Goal: Check status: Check status

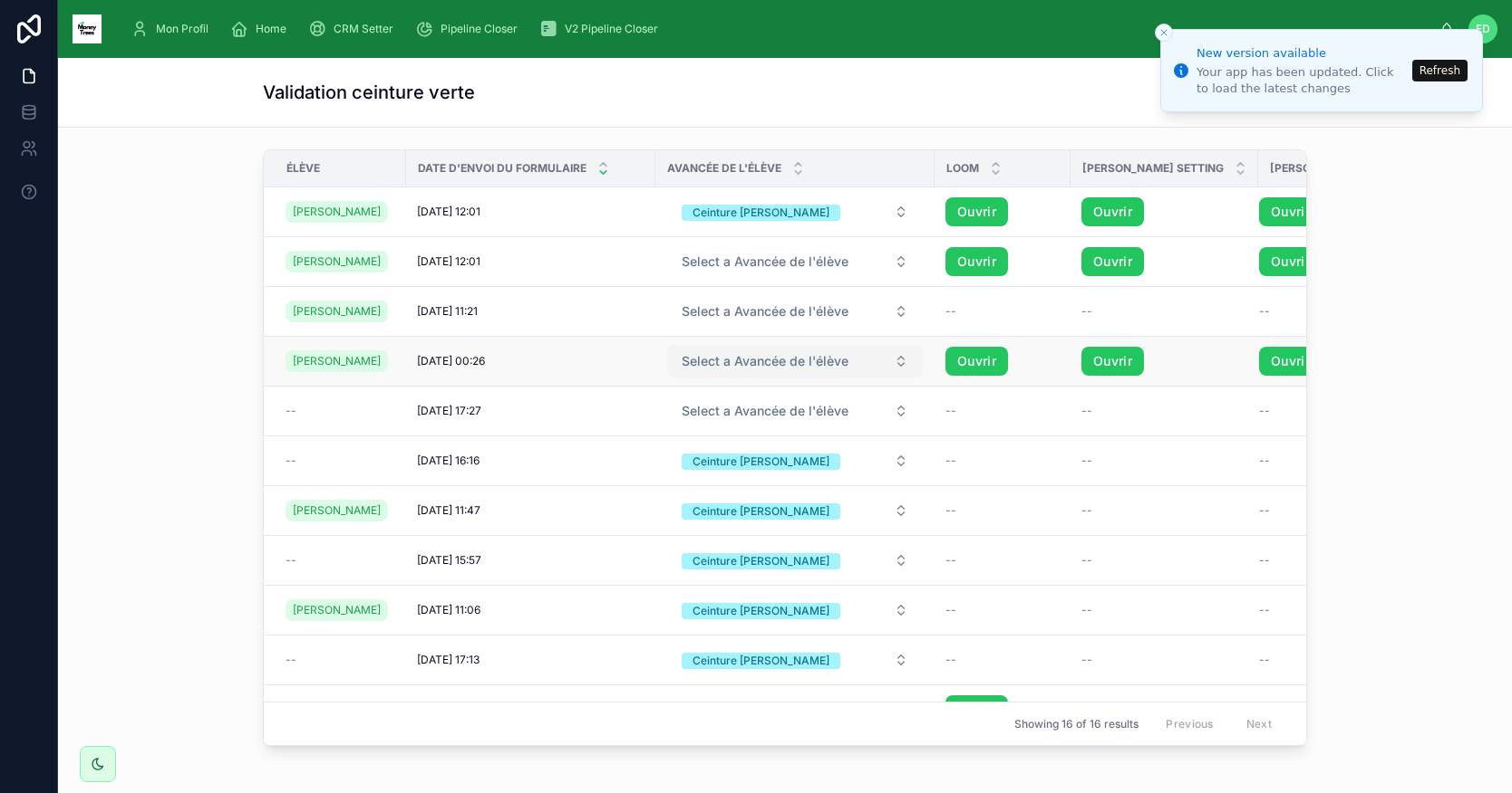
click at [885, 378] on button "Select a Avancée de l'élève" at bounding box center [794, 362] width 255 height 33
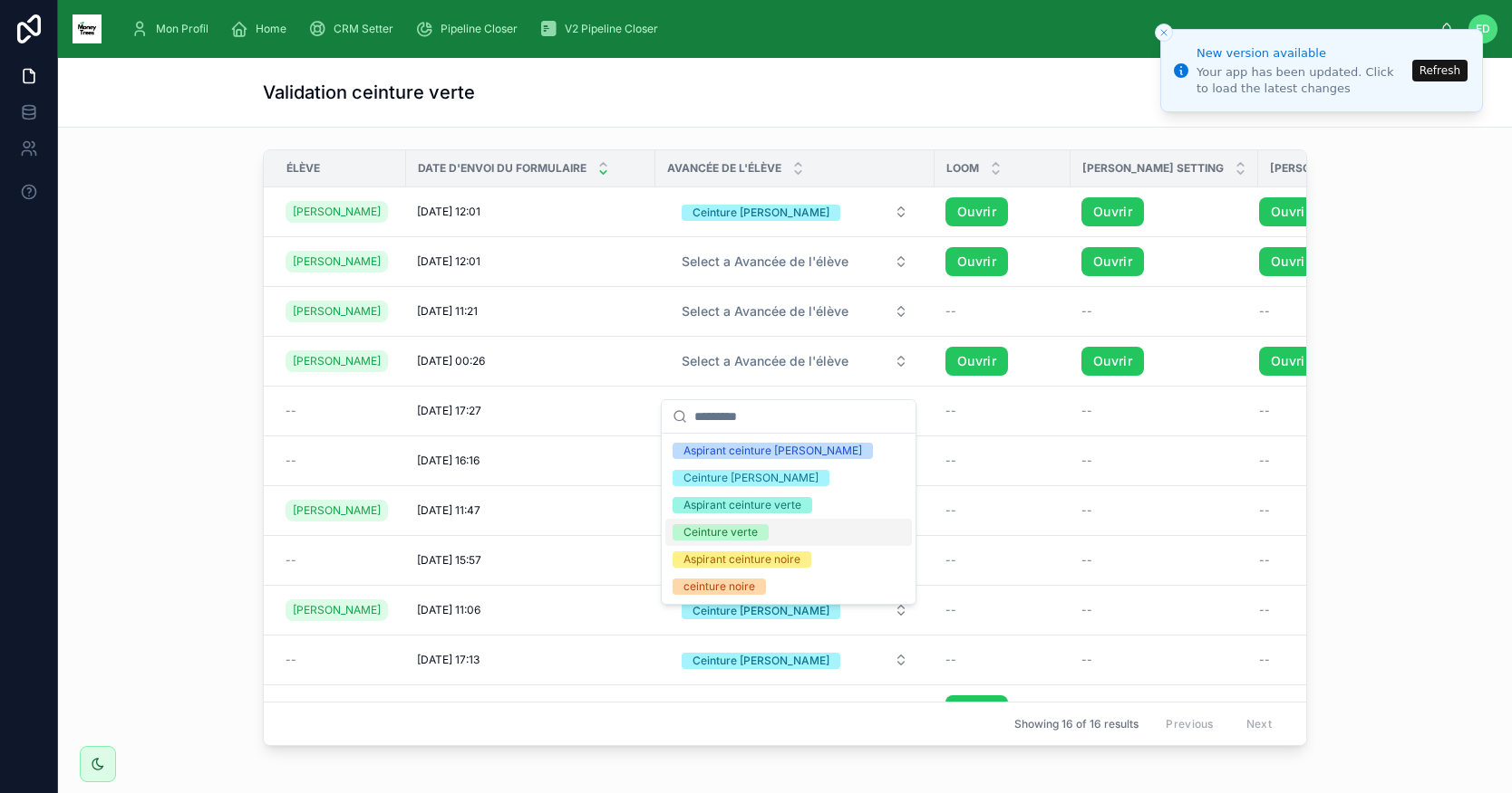
click at [732, 529] on div "Ceinture verte" at bounding box center [720, 532] width 74 height 17
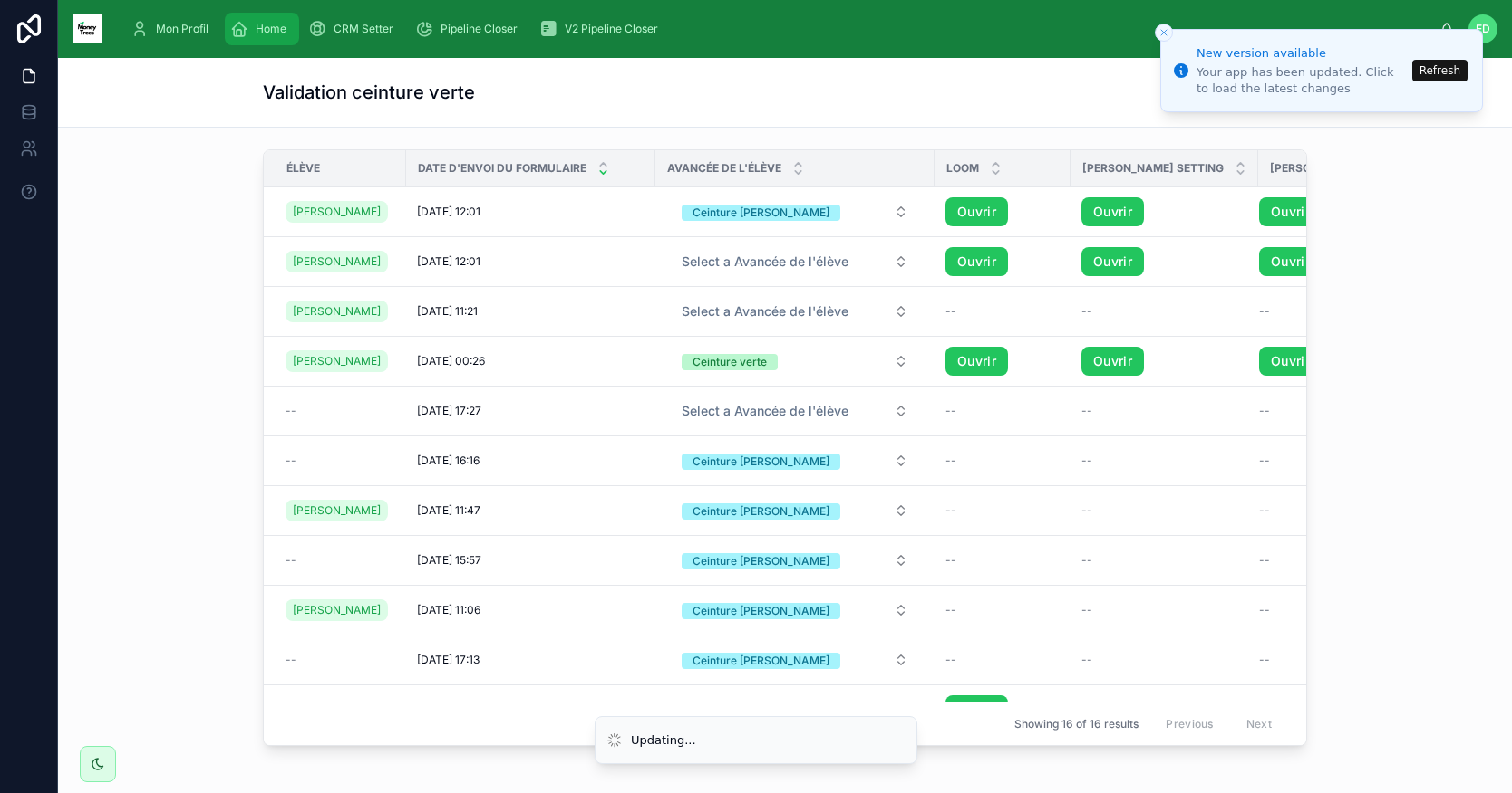
click at [267, 30] on span "Home" at bounding box center [271, 28] width 31 height 15
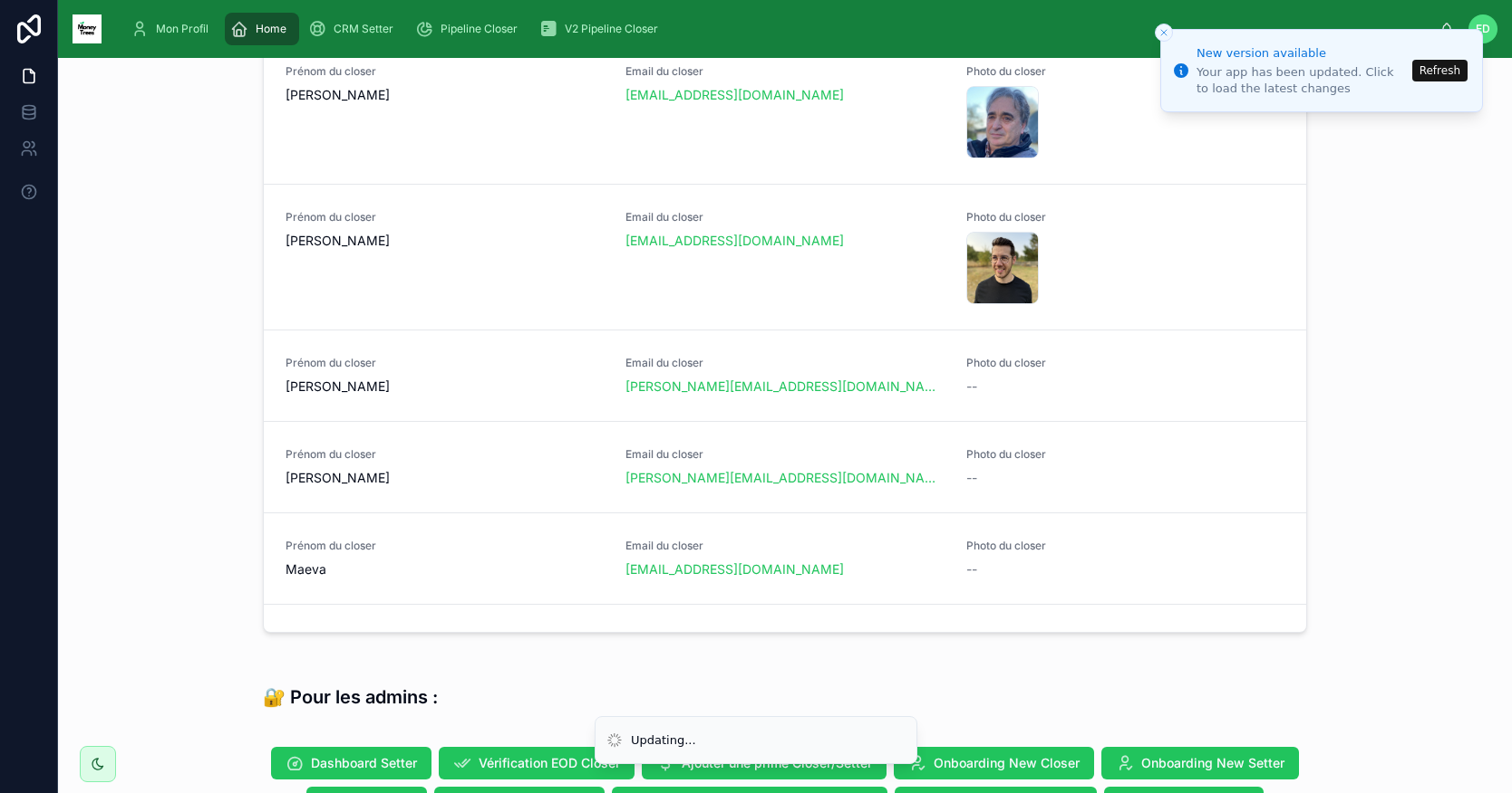
scroll to position [1429, 0]
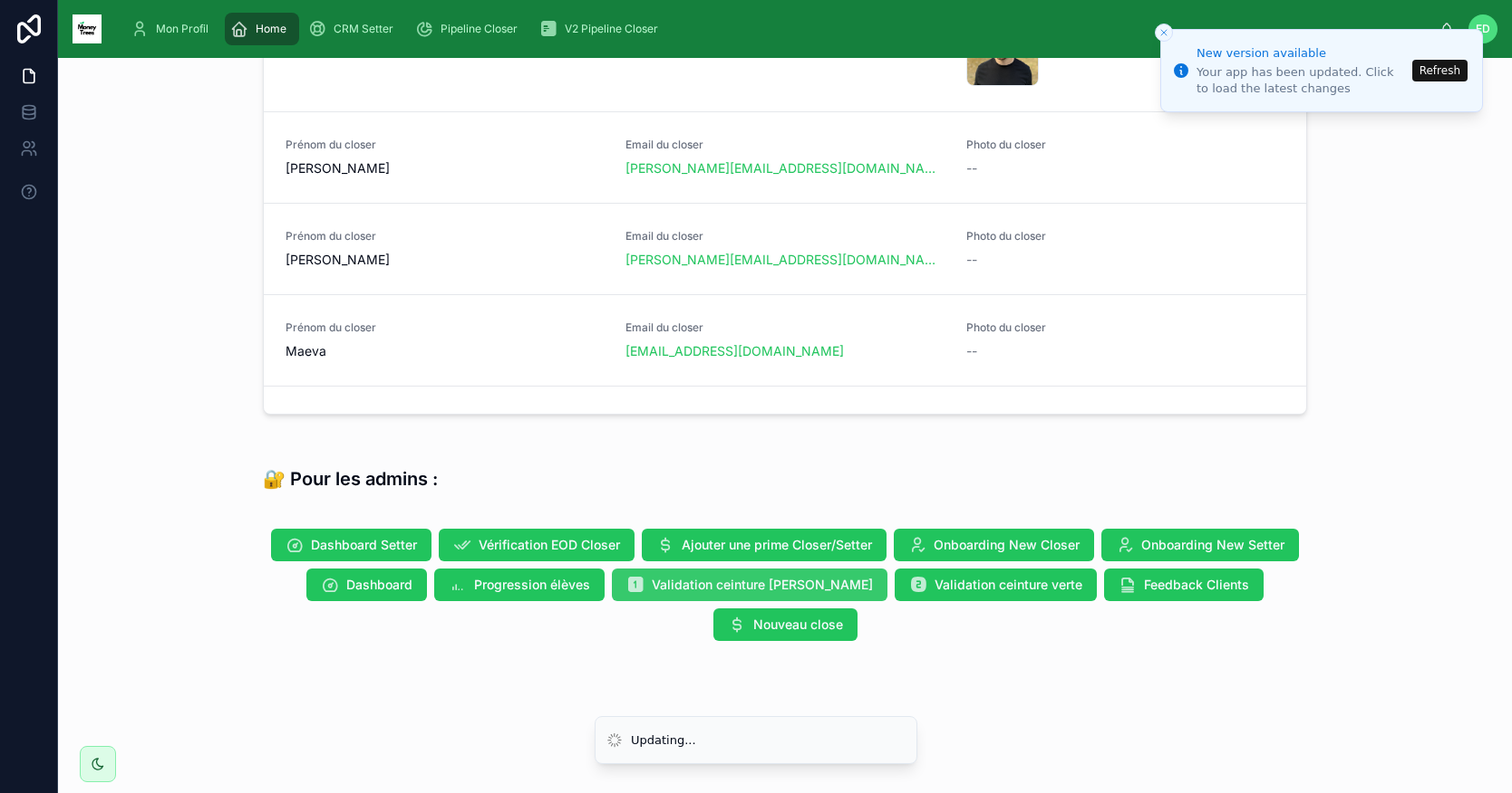
click at [802, 590] on span "Validation ceinture [PERSON_NAME]" at bounding box center [761, 585] width 221 height 18
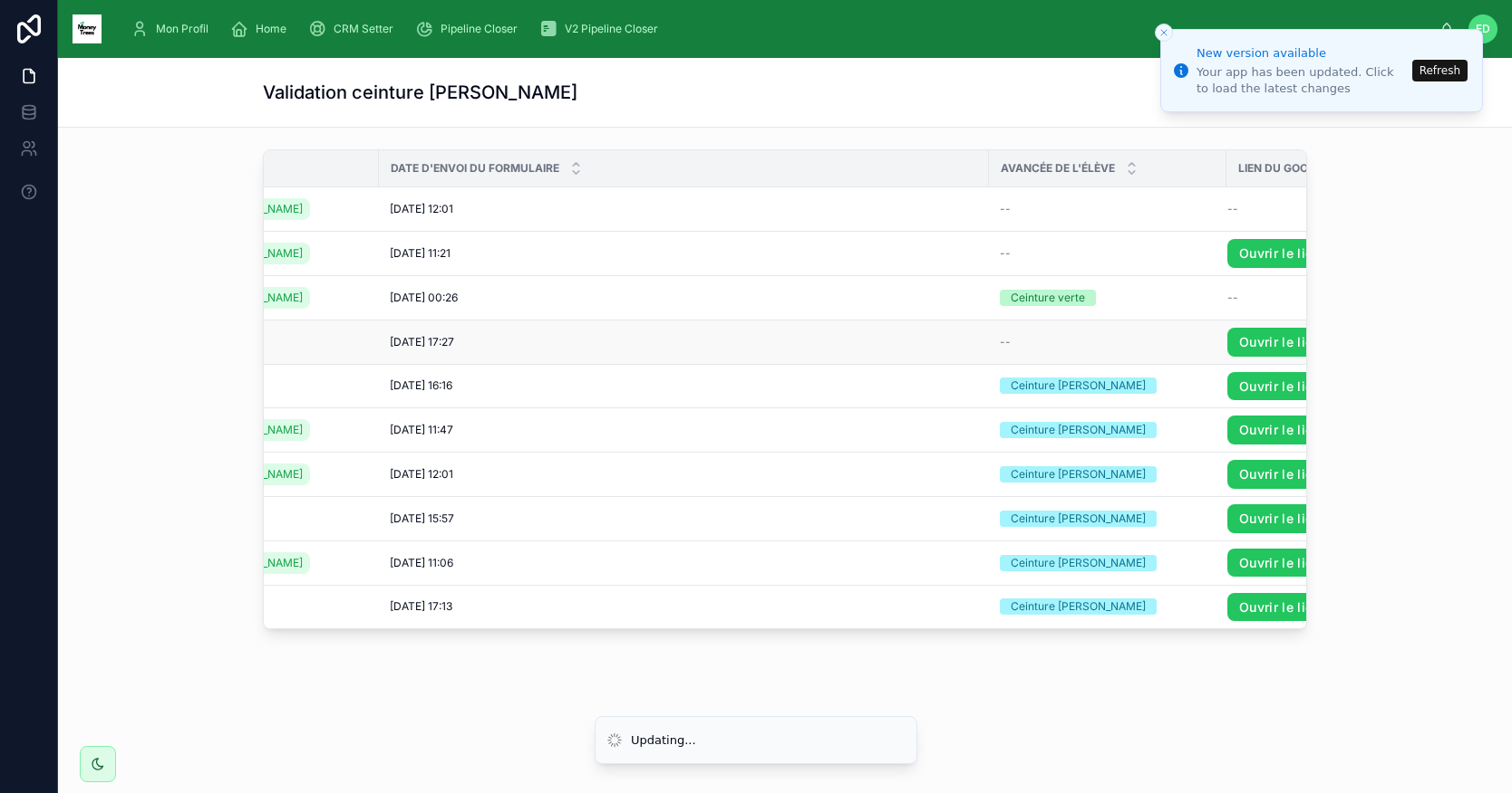
scroll to position [0, 136]
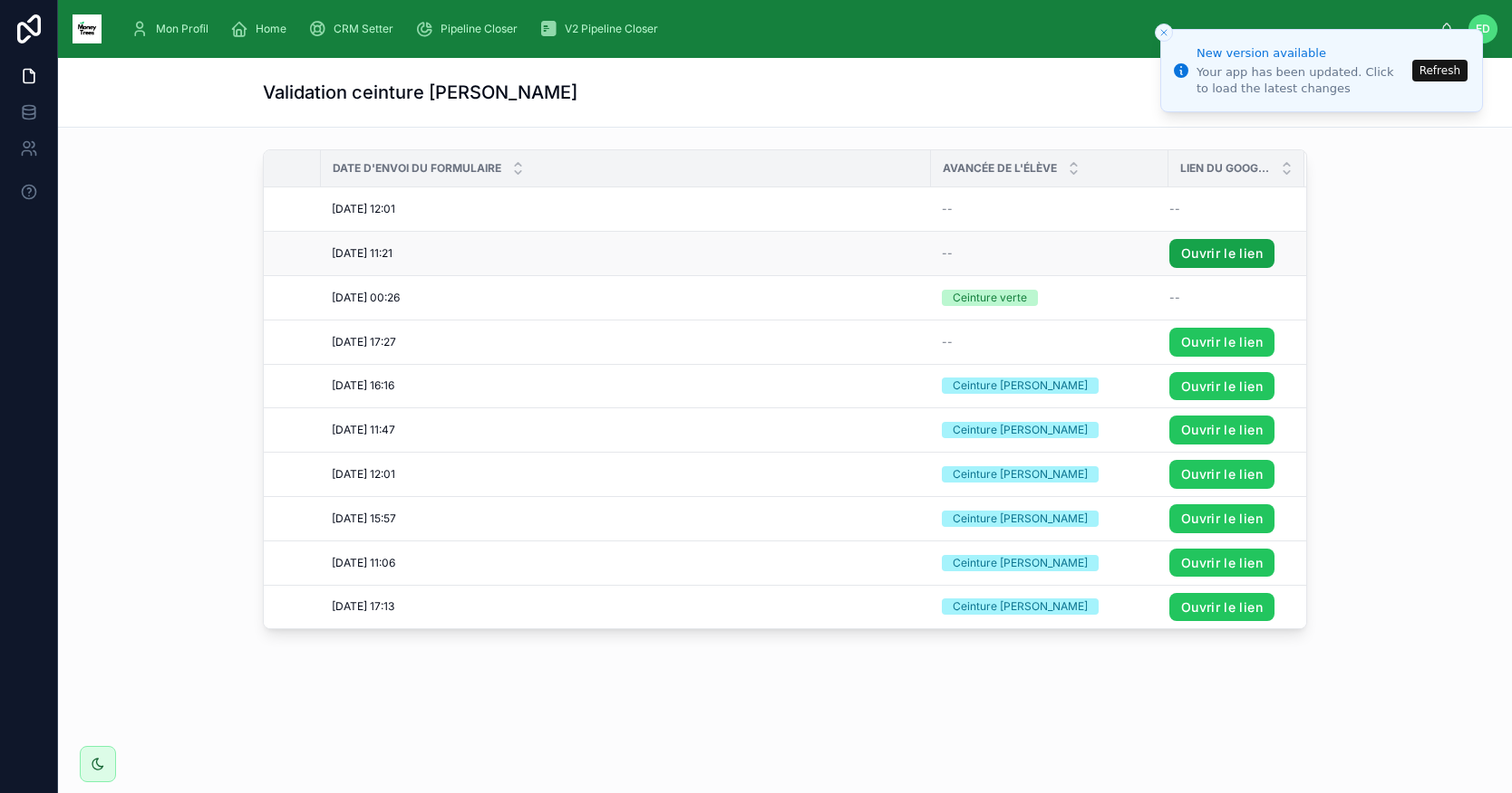
click at [1210, 256] on link "Ouvrir le lien" at bounding box center [1222, 254] width 105 height 29
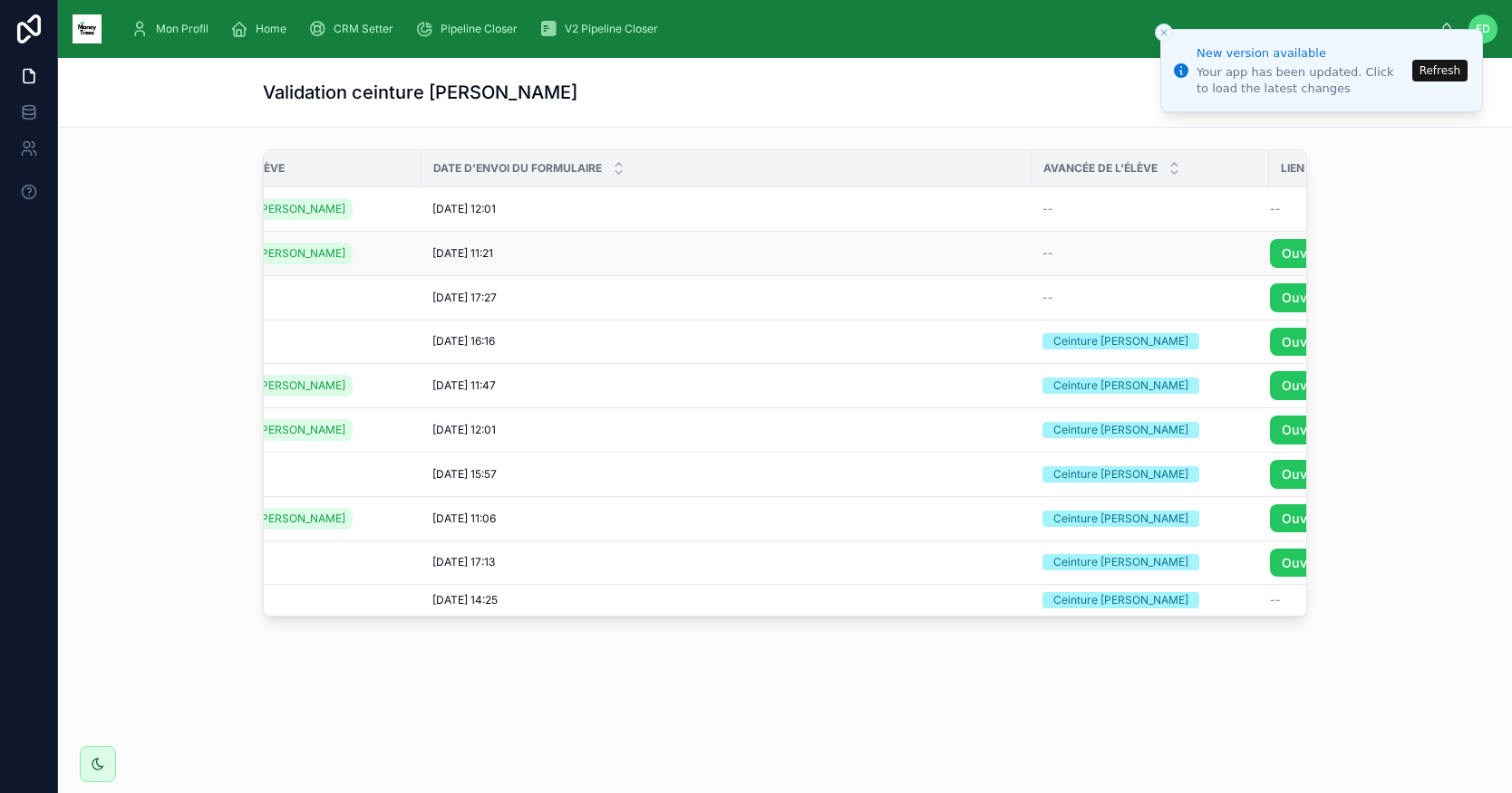
scroll to position [0, 0]
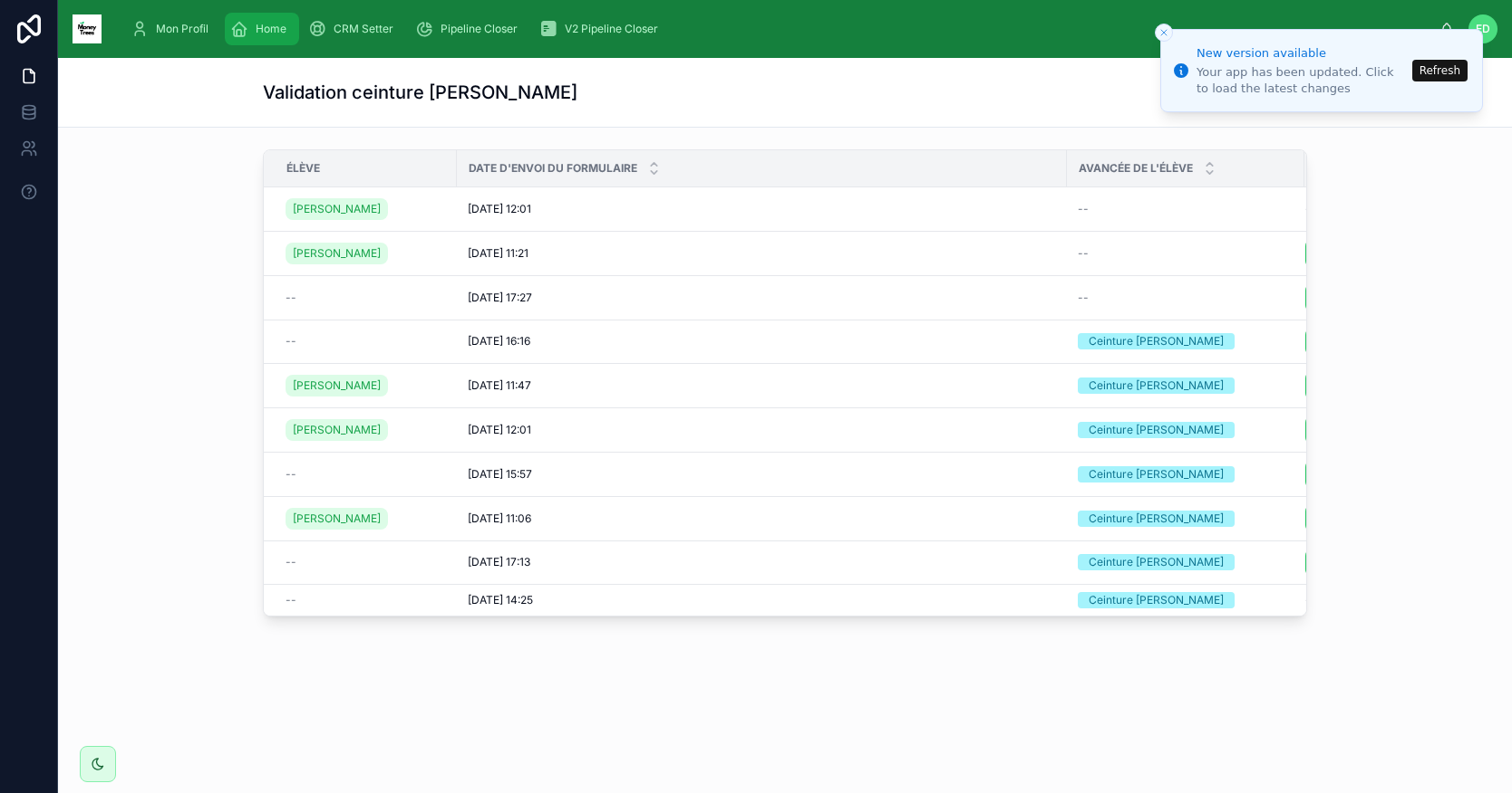
click at [272, 28] on span "Home" at bounding box center [271, 28] width 31 height 15
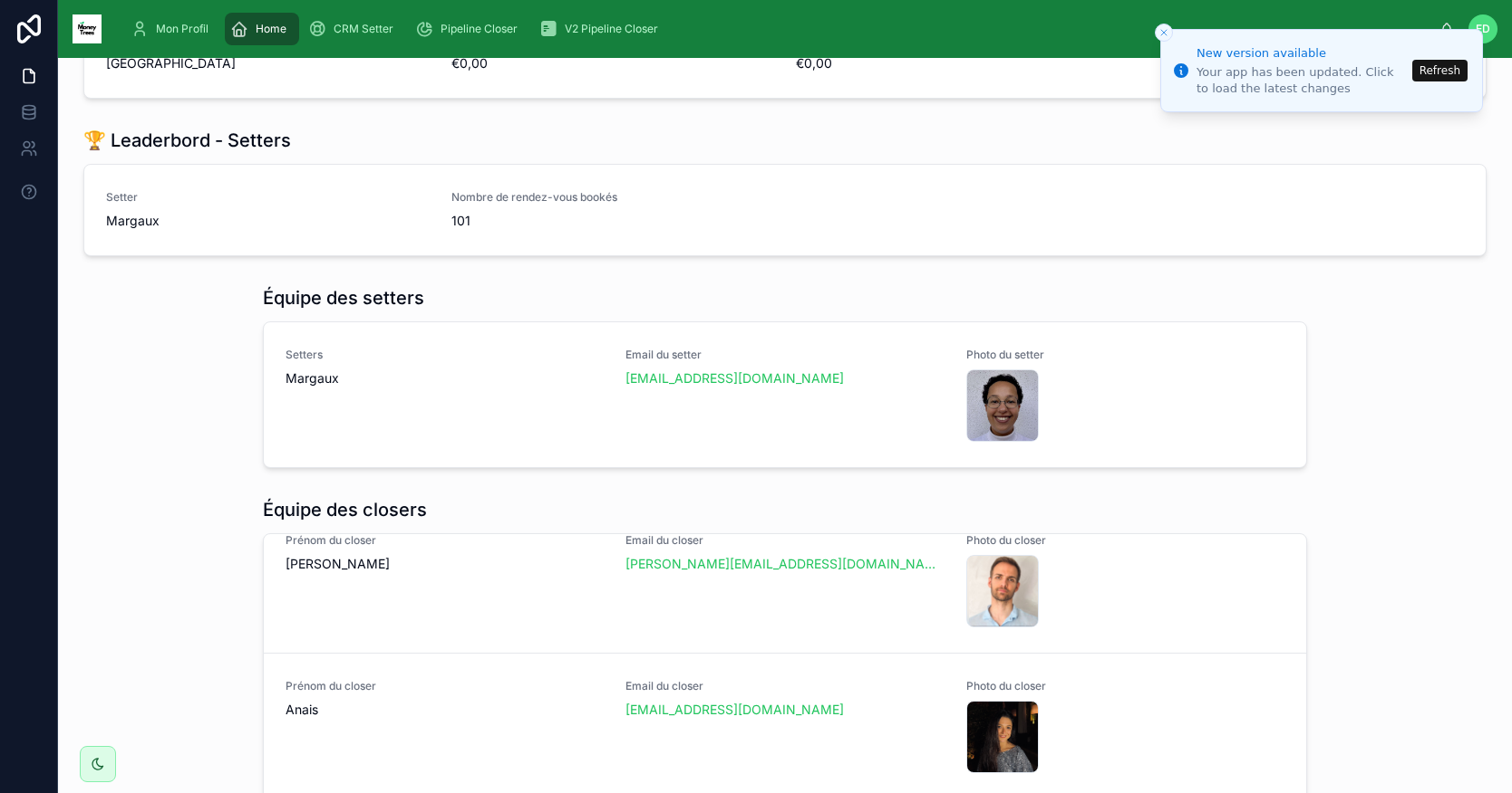
scroll to position [1429, 0]
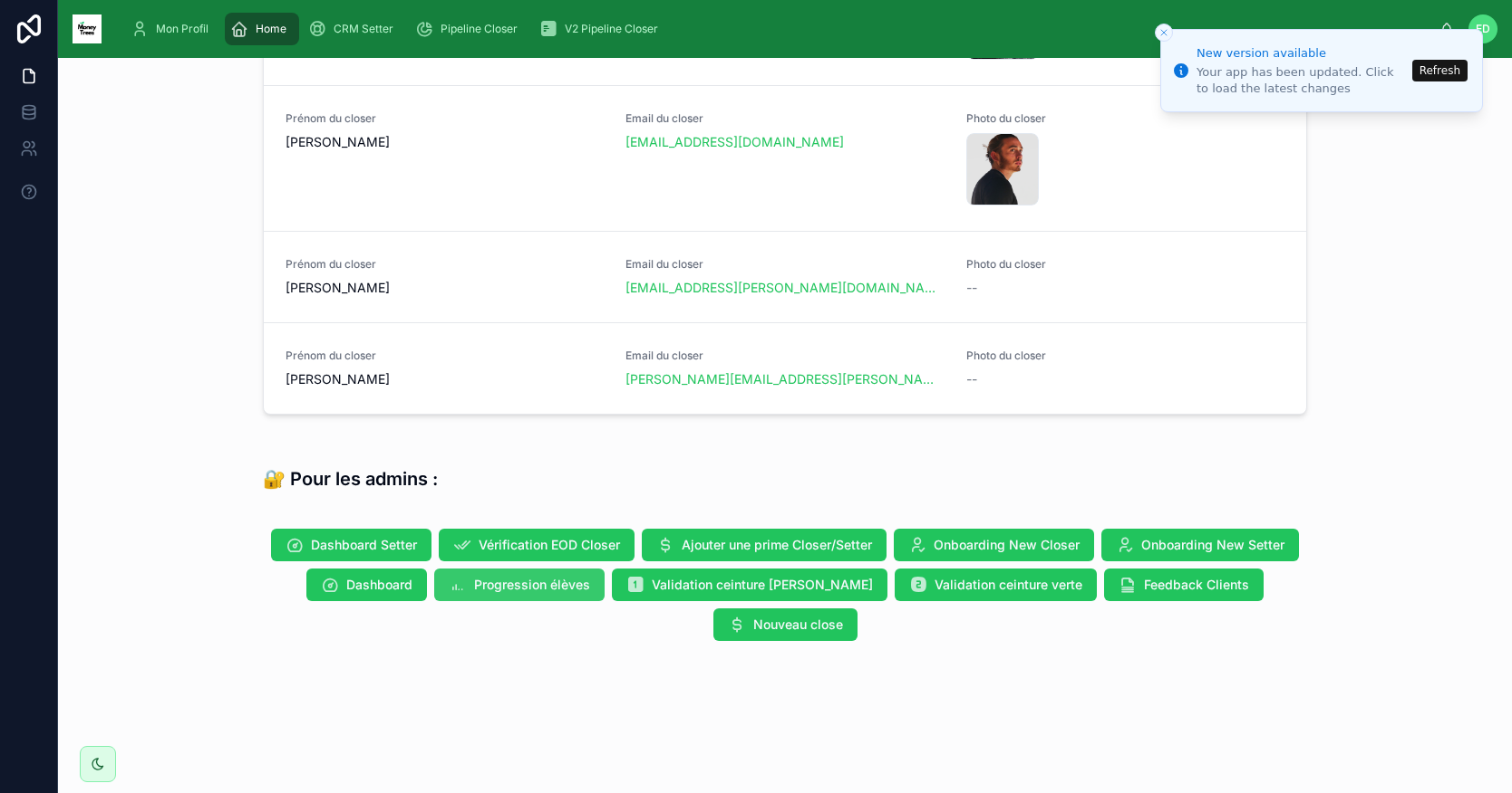
click at [540, 584] on span "Progression élèves" at bounding box center [532, 585] width 116 height 18
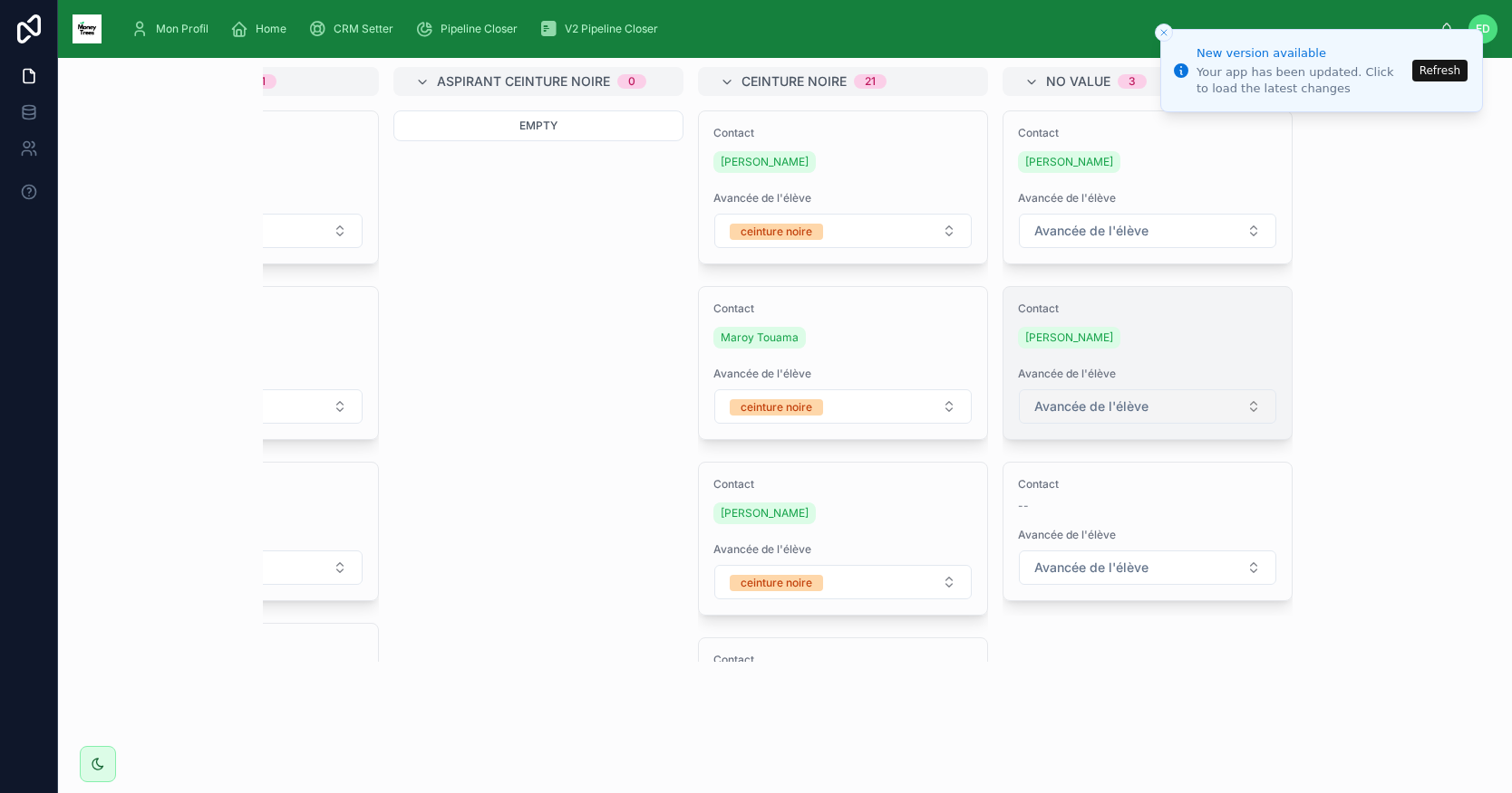
scroll to position [68, 0]
click at [1238, 404] on button "Avancée de l'élève" at bounding box center [1147, 403] width 257 height 34
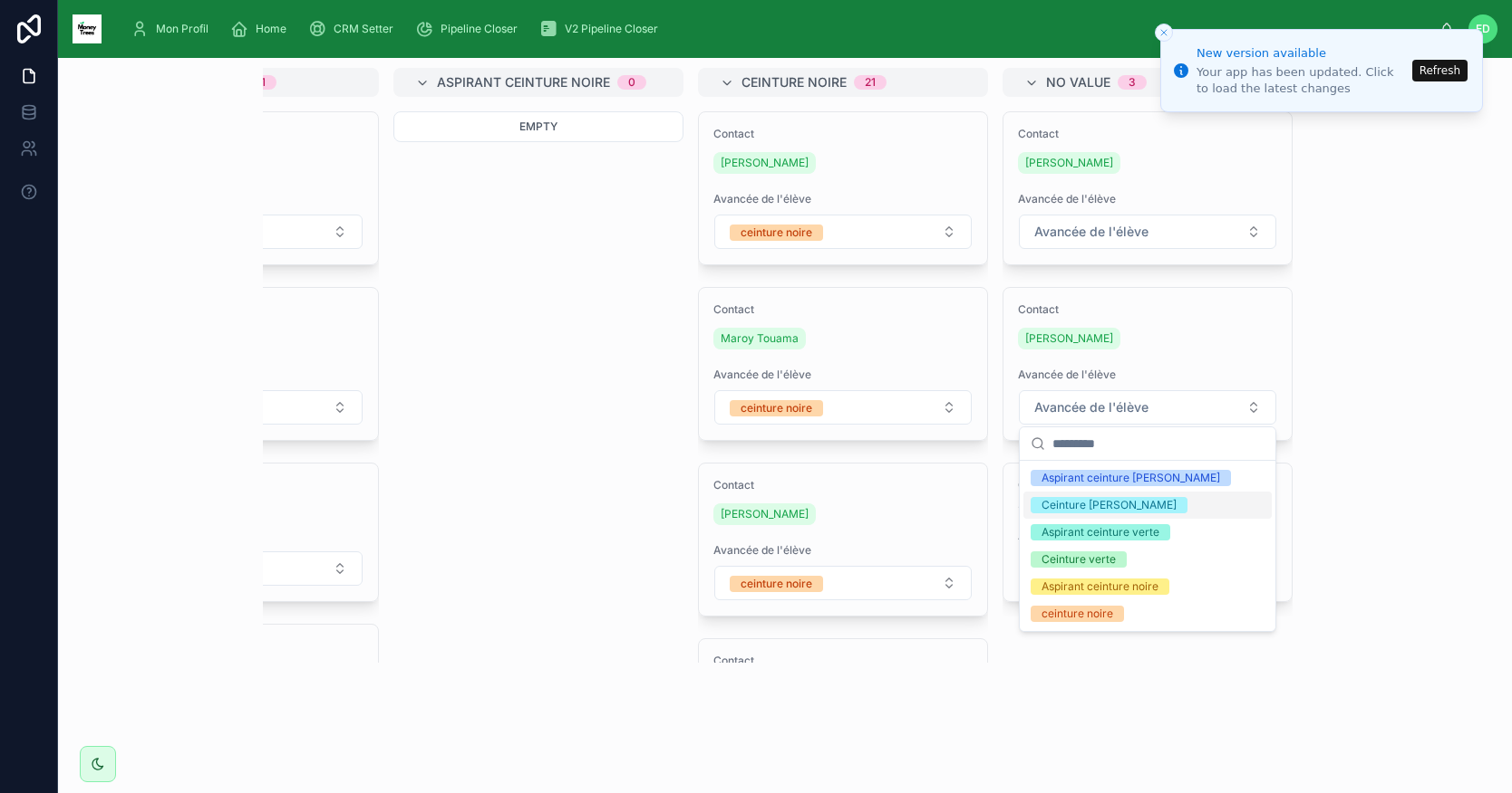
click at [1109, 511] on div "Ceinture [PERSON_NAME]" at bounding box center [1147, 505] width 248 height 27
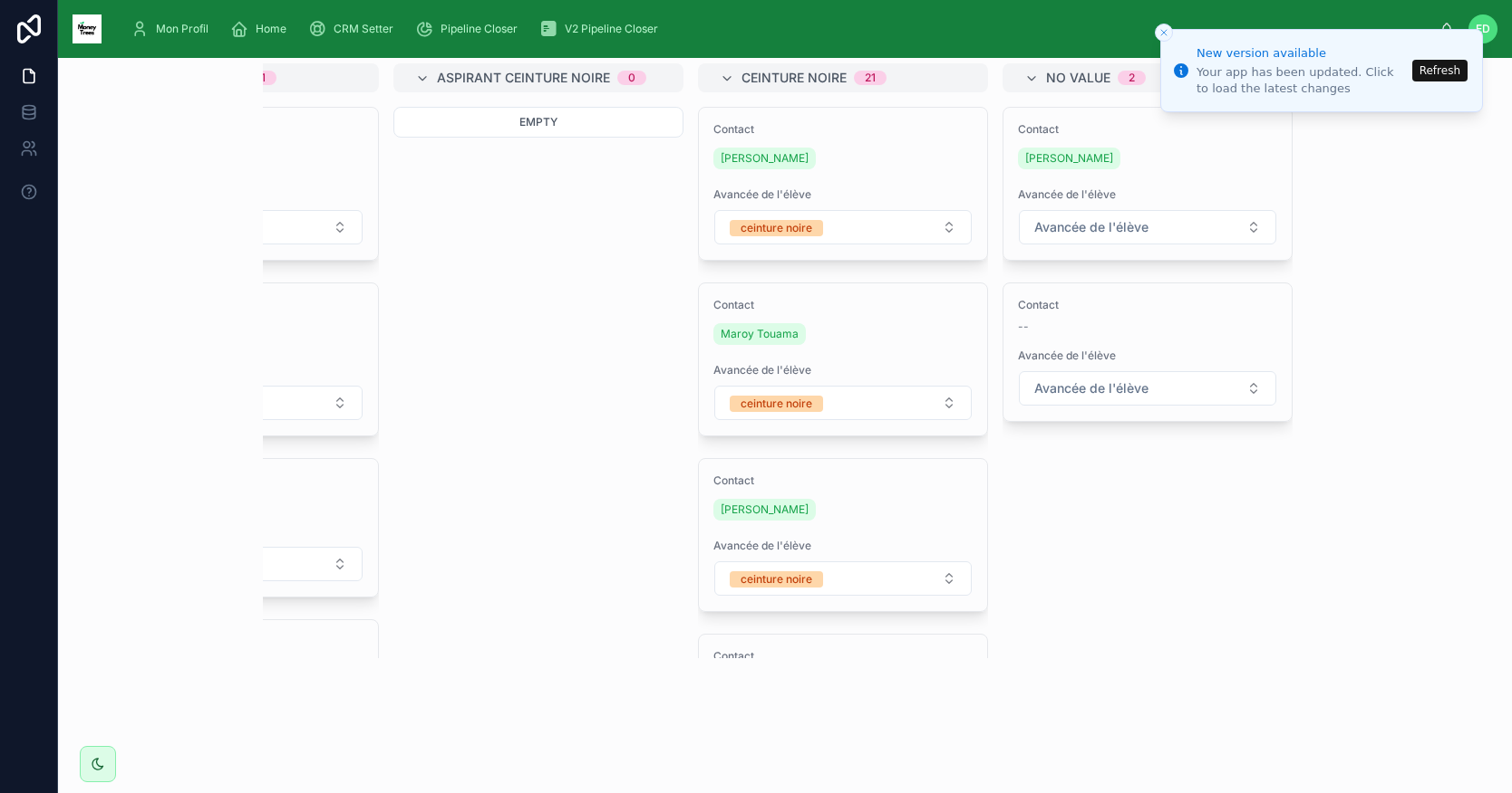
click at [1168, 34] on icon "Close toast" at bounding box center [1163, 32] width 11 height 11
click at [1421, 69] on button "Refresh" at bounding box center [1439, 70] width 55 height 21
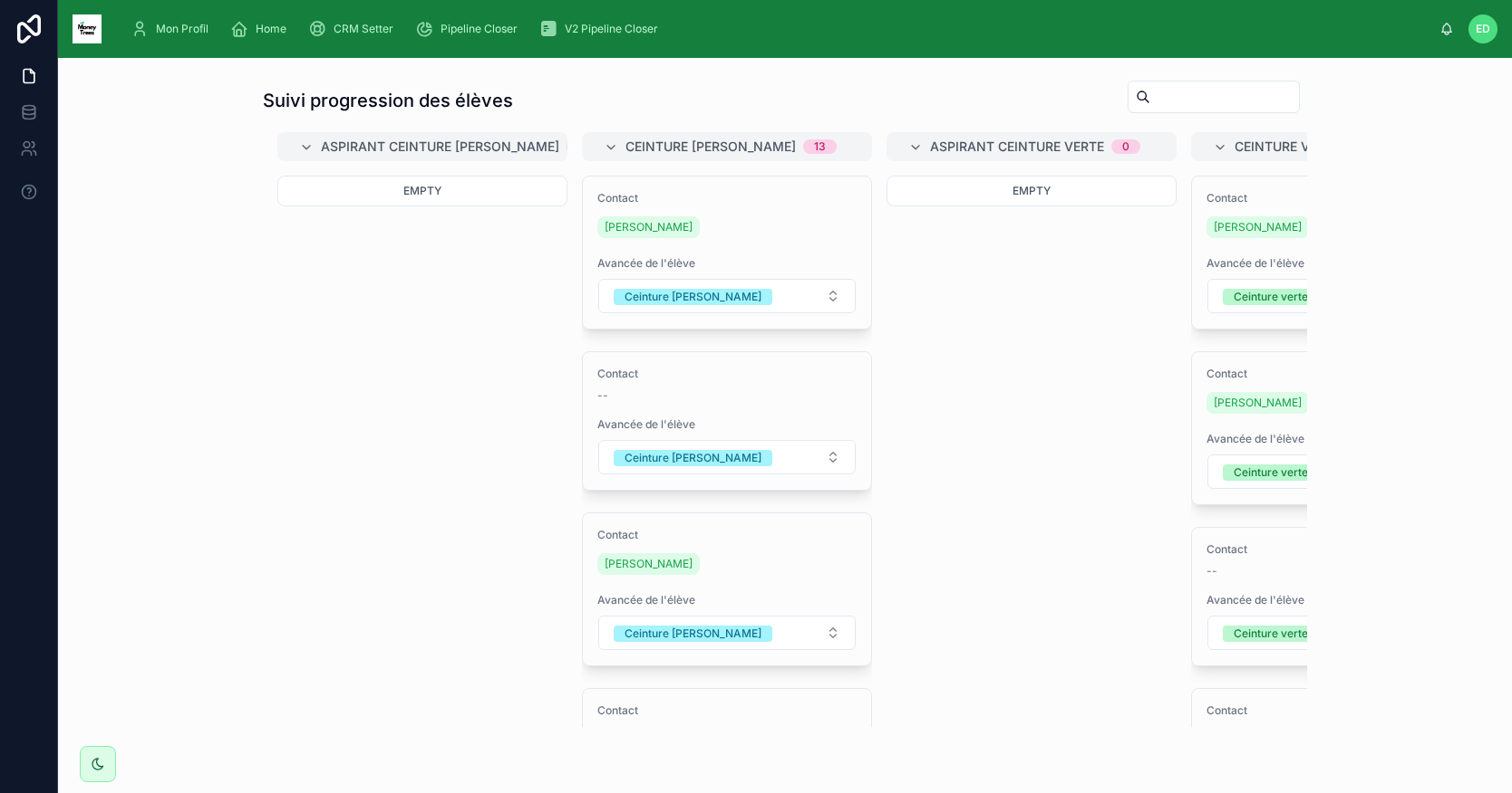
scroll to position [86, 0]
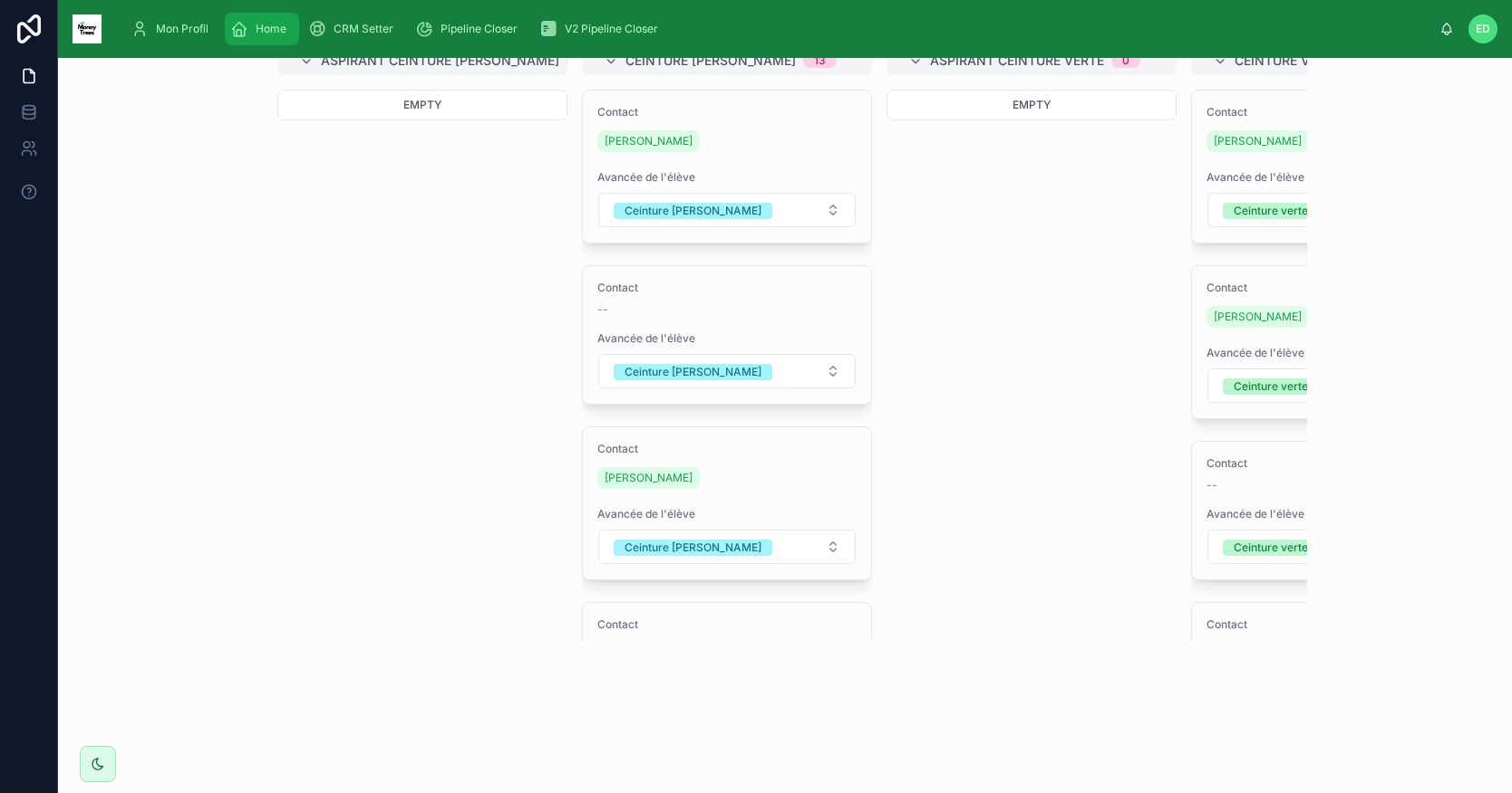
click at [262, 25] on span "Home" at bounding box center [271, 28] width 31 height 15
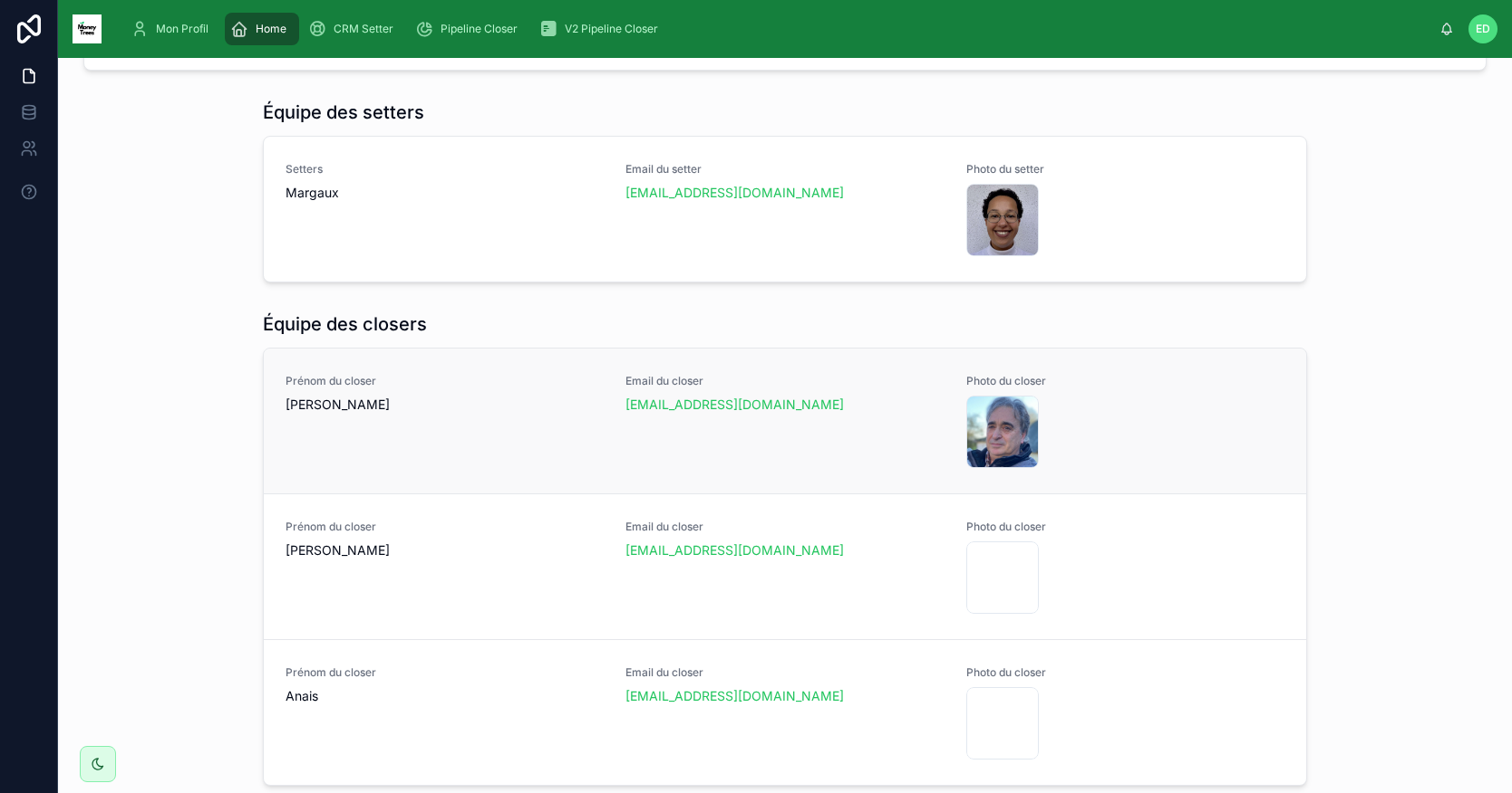
scroll to position [955, 0]
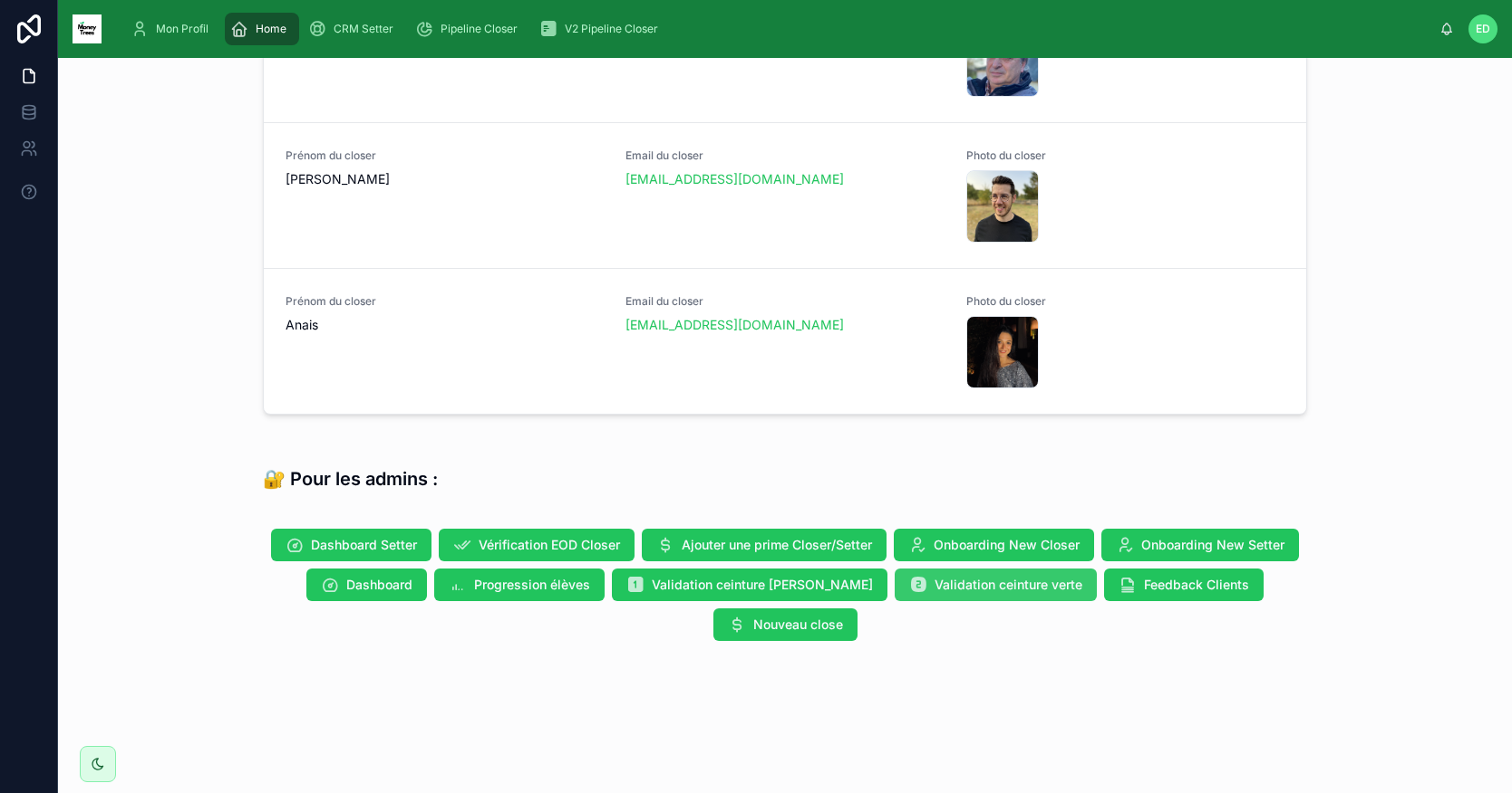
click at [987, 585] on span "Validation ceinture verte" at bounding box center [1009, 585] width 148 height 18
